Goal: Task Accomplishment & Management: Complete application form

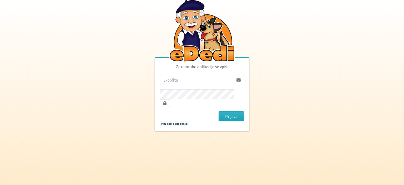
click at [161, 82] on input "email" at bounding box center [197, 80] width 74 height 10
drag, startPoint x: 193, startPoint y: 84, endPoint x: 373, endPoint y: 109, distance: 181.5
click at [161, 109] on body "Za uporabo aplikacije se vpiši mateja.nolimal@gmail.com Prijava Pozabil sem ges…" at bounding box center [202, 92] width 404 height 185
type input "mateja.nolimal@erps.si"
click at [161, 111] on button "Prijava" at bounding box center [230, 116] width 25 height 10
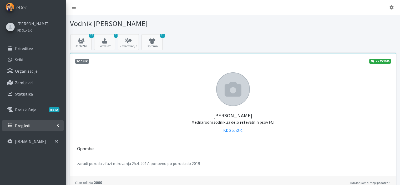
click at [18, 123] on p "Pregledi" at bounding box center [22, 125] width 15 height 5
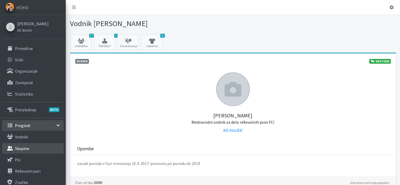
click at [16, 152] on link "Skupine" at bounding box center [32, 148] width 61 height 11
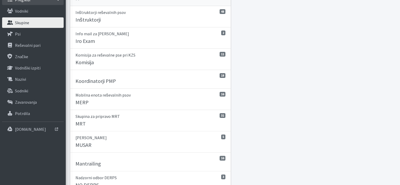
scroll to position [126, 0]
click at [117, 113] on p "Skupina za pripravo MRT" at bounding box center [150, 115] width 150 height 6
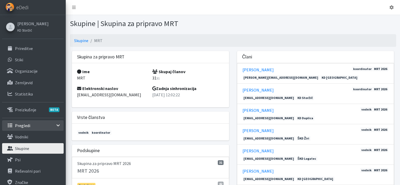
click at [399, 24] on div "Skupine | Skupina za pripravo MRT" at bounding box center [233, 24] width 334 height 19
click at [26, 44] on link "Prireditve" at bounding box center [32, 48] width 61 height 11
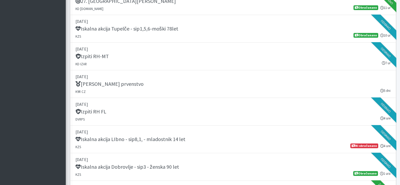
scroll to position [646, 0]
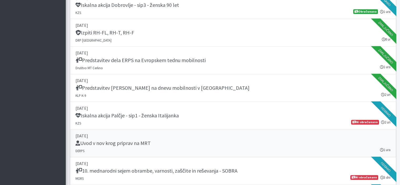
click at [103, 141] on h5 "Uvod v nov krog priprav na MRT" at bounding box center [112, 143] width 75 height 6
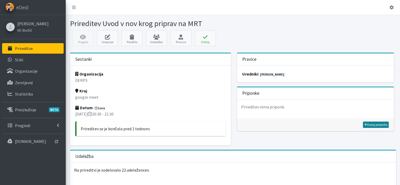
click at [373, 125] on link "Dodaj priponko" at bounding box center [376, 124] width 26 height 6
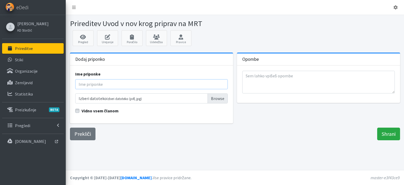
click at [99, 83] on input "Ime priponke" at bounding box center [151, 84] width 152 height 10
type input "Vsebina prvega srečanja"
click at [81, 111] on label "Vidno vsem članom" at bounding box center [99, 110] width 37 height 6
click at [79, 111] on input "Vidno vsem članom" at bounding box center [77, 109] width 4 height 5
checkbox input "true"
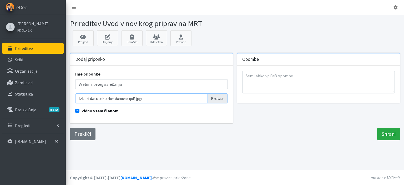
click at [224, 97] on input "Izberi datoteko Izberi datoteko (pdf, jpg)" at bounding box center [151, 98] width 152 height 10
type input "C:\fakepath\1.sestanek - uvod v priprave MRT 2026.pdf"
click at [385, 134] on input "Shrani" at bounding box center [388, 133] width 23 height 13
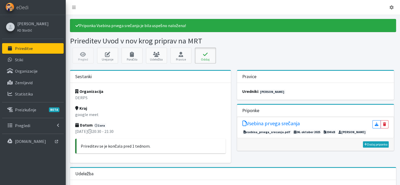
click at [209, 57] on button "Oddaj" at bounding box center [205, 56] width 21 height 16
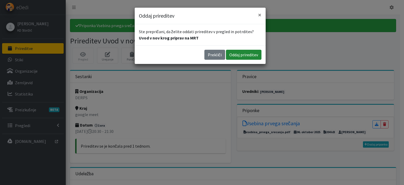
click at [238, 56] on button "Oddaj prireditev" at bounding box center [243, 55] width 35 height 10
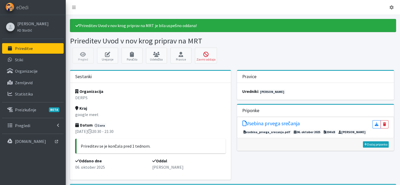
click at [23, 47] on p "Prireditve" at bounding box center [24, 48] width 18 height 5
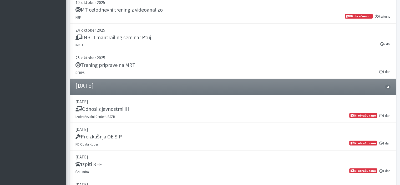
scroll to position [1293, 0]
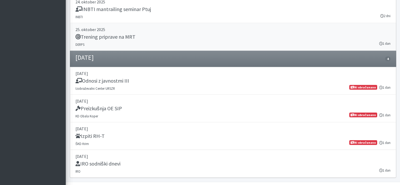
click at [102, 34] on h5 "Trening priprave na MRT" at bounding box center [105, 37] width 60 height 6
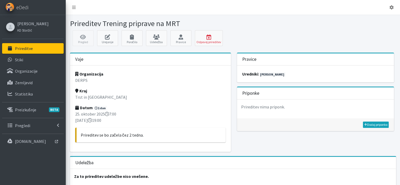
click at [275, 140] on div "Pravice uredniki : [PERSON_NAME] Priponke Prireditev nima priponk. Dodaj pripon…" at bounding box center [315, 104] width 165 height 103
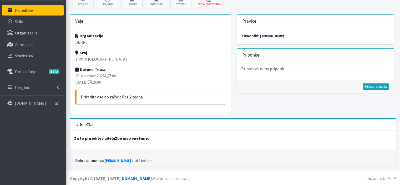
click at [106, 58] on p "Trst in [GEOGRAPHIC_DATA]" at bounding box center [150, 59] width 151 height 6
click at [109, 3] on link "Urejanje" at bounding box center [107, 0] width 21 height 16
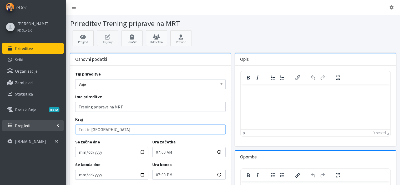
drag, startPoint x: 128, startPoint y: 130, endPoint x: 60, endPoint y: 126, distance: 68.7
click at [60, 126] on div "Odjavi se eDedi Mateja Nolimal KD Storžič" at bounding box center [200, 140] width 400 height 281
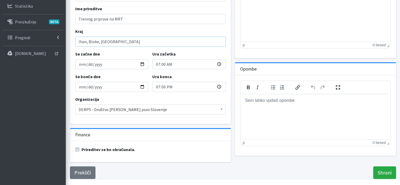
scroll to position [95, 0]
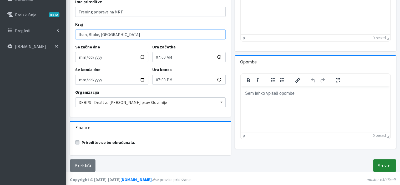
type input "Ihan, Bloke, Ljubljana"
click at [386, 166] on input "Shrani" at bounding box center [384, 165] width 23 height 13
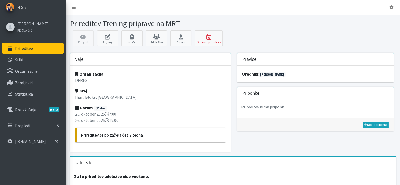
click at [26, 46] on p "Prireditve" at bounding box center [24, 48] width 18 height 5
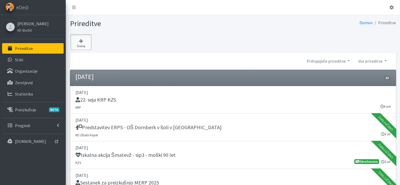
click at [82, 44] on link "Dodaj" at bounding box center [80, 42] width 21 height 16
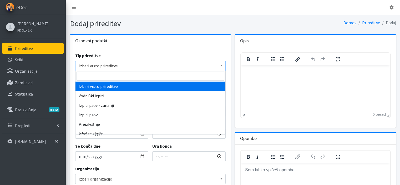
click at [117, 65] on span "Izberi vrsto prireditve" at bounding box center [151, 65] width 144 height 7
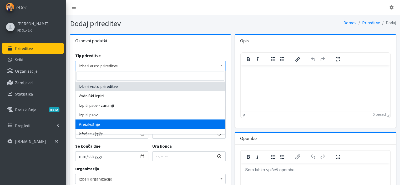
select select "1002"
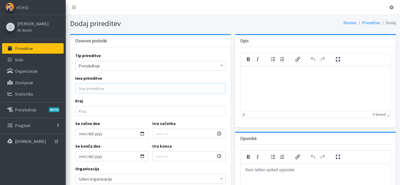
click at [106, 86] on input "Ime prireditve" at bounding box center [150, 88] width 151 height 10
type input "Mini MRT Area"
type input "[GEOGRAPHIC_DATA]"
click at [82, 131] on input "Se začne dne" at bounding box center [111, 133] width 73 height 10
type input "0206-01-17"
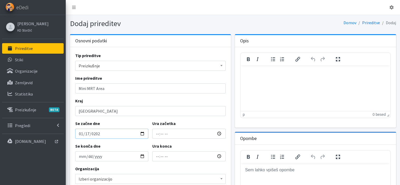
type input "2026-01-17"
type input "07:00"
type input "09:00"
type input "2026-01-18"
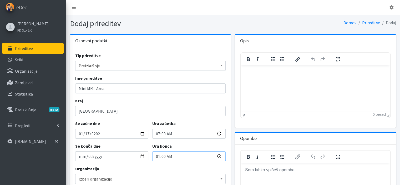
type input "15:00"
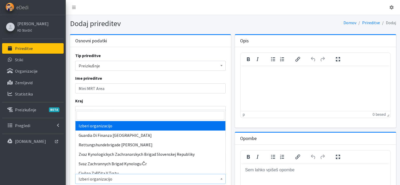
click at [117, 177] on span "Izberi organizacijo" at bounding box center [151, 178] width 144 height 7
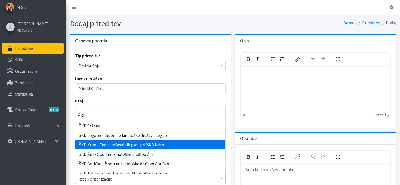
type input "ŠKD"
select select "1004"
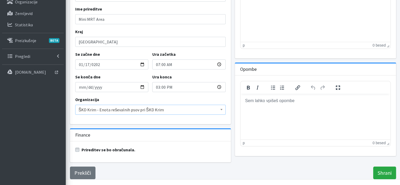
scroll to position [78, 0]
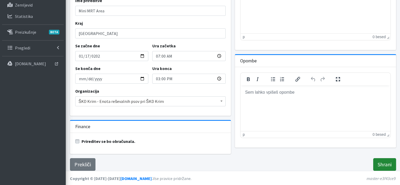
click at [384, 164] on input "Shrani" at bounding box center [384, 164] width 23 height 13
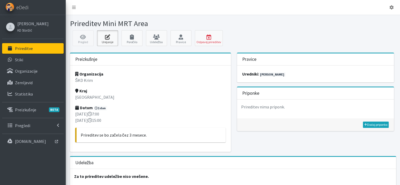
click at [109, 35] on icon at bounding box center [108, 36] width 18 height 5
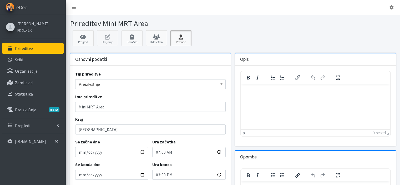
click at [182, 39] on icon at bounding box center [181, 36] width 18 height 5
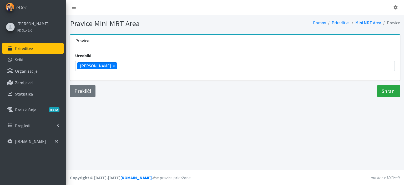
scroll to position [1245, 0]
click at [135, 67] on ul "× Mateja Nolimal" at bounding box center [234, 66] width 319 height 10
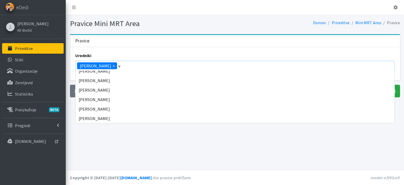
scroll to position [0, 0]
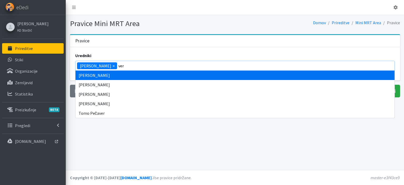
type input "ver"
select select "1013"
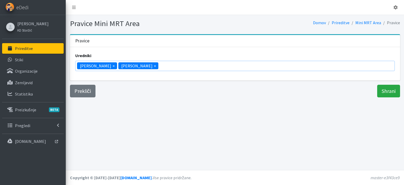
scroll to position [1263, 0]
click at [391, 91] on input "Shrani" at bounding box center [388, 91] width 23 height 13
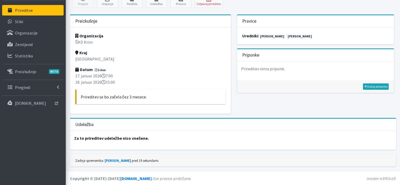
scroll to position [15, 0]
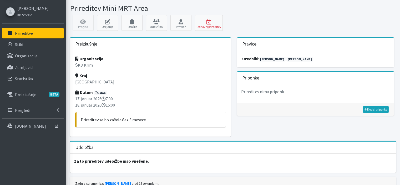
click at [14, 32] on link "Prireditve" at bounding box center [32, 33] width 61 height 11
